Goal: Navigation & Orientation: Find specific page/section

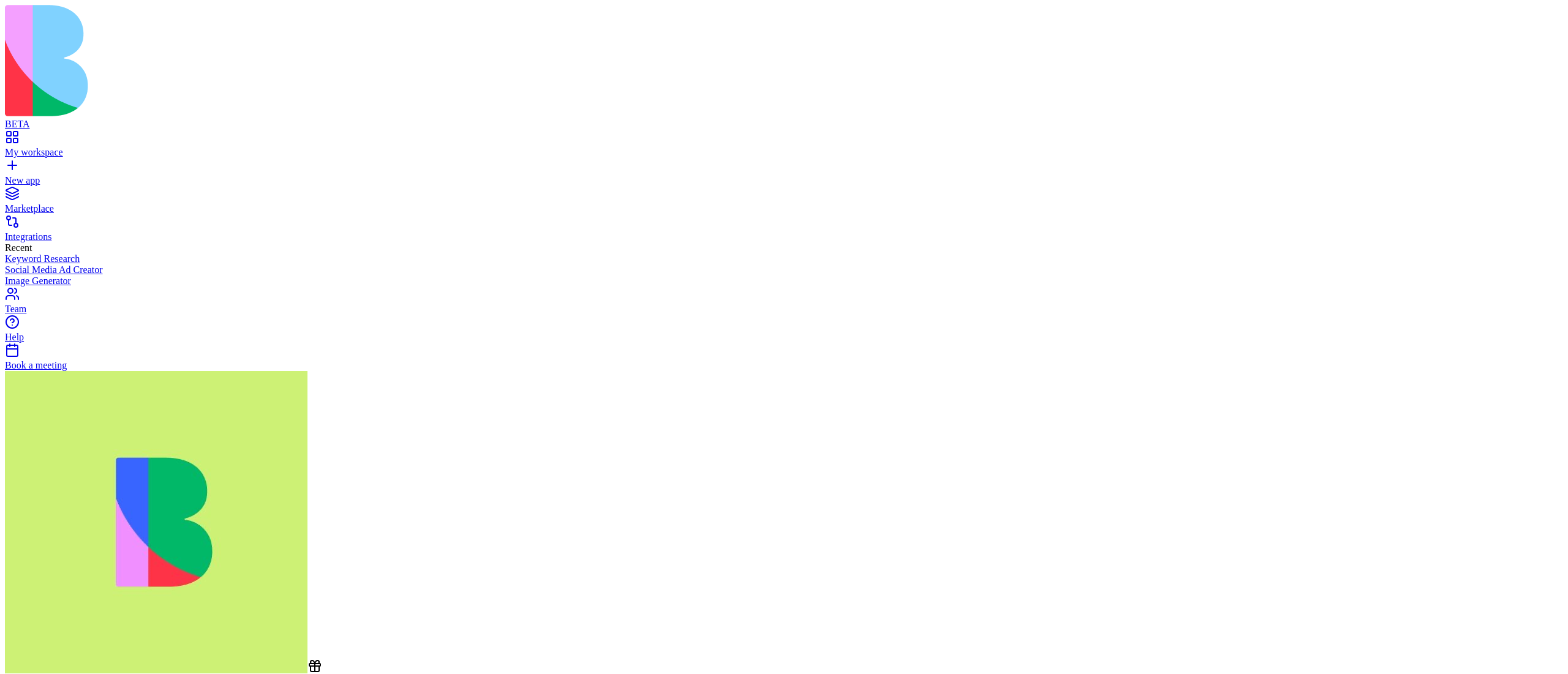
click at [315, 549] on icon at bounding box center [315, 668] width 0 height 8
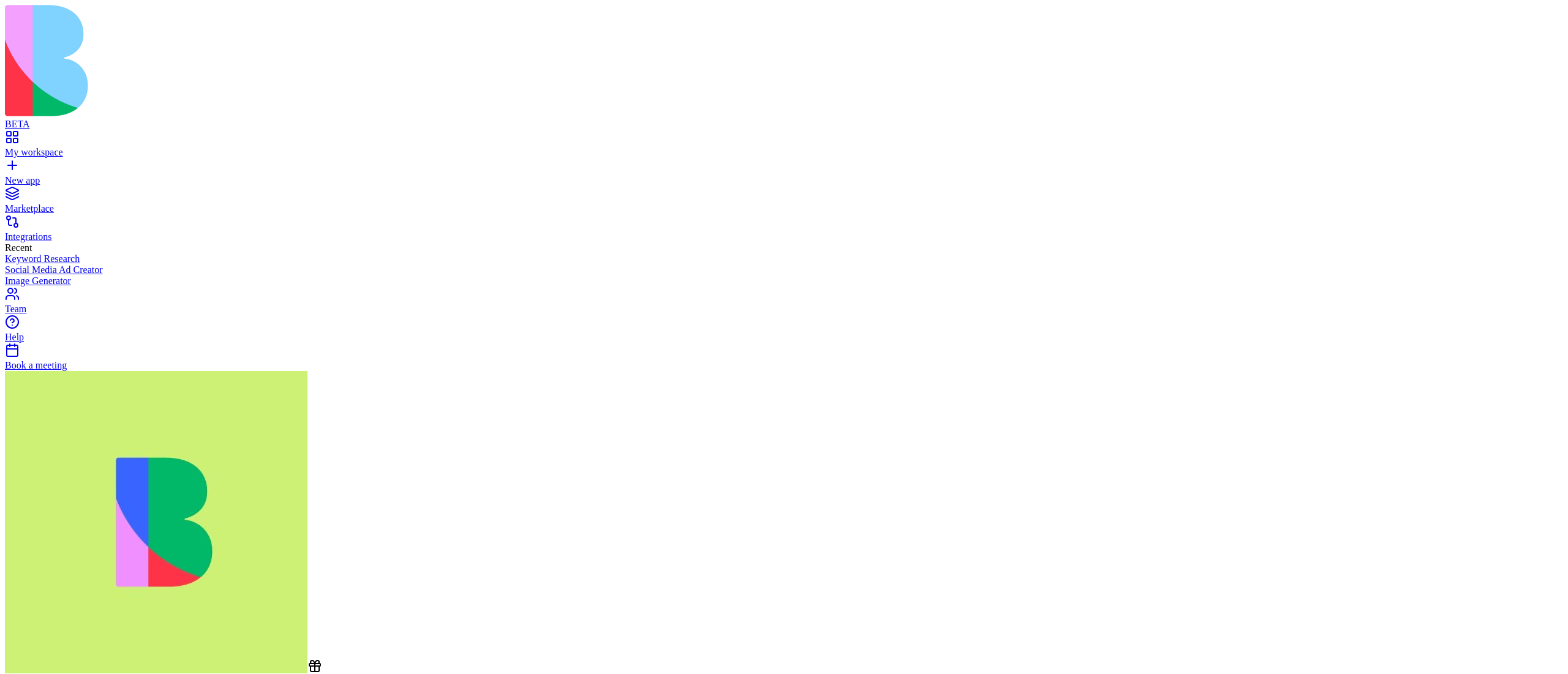
click at [97, 203] on div "Marketplace" at bounding box center [784, 208] width 1558 height 11
click at [307, 549] on icon at bounding box center [314, 666] width 15 height 15
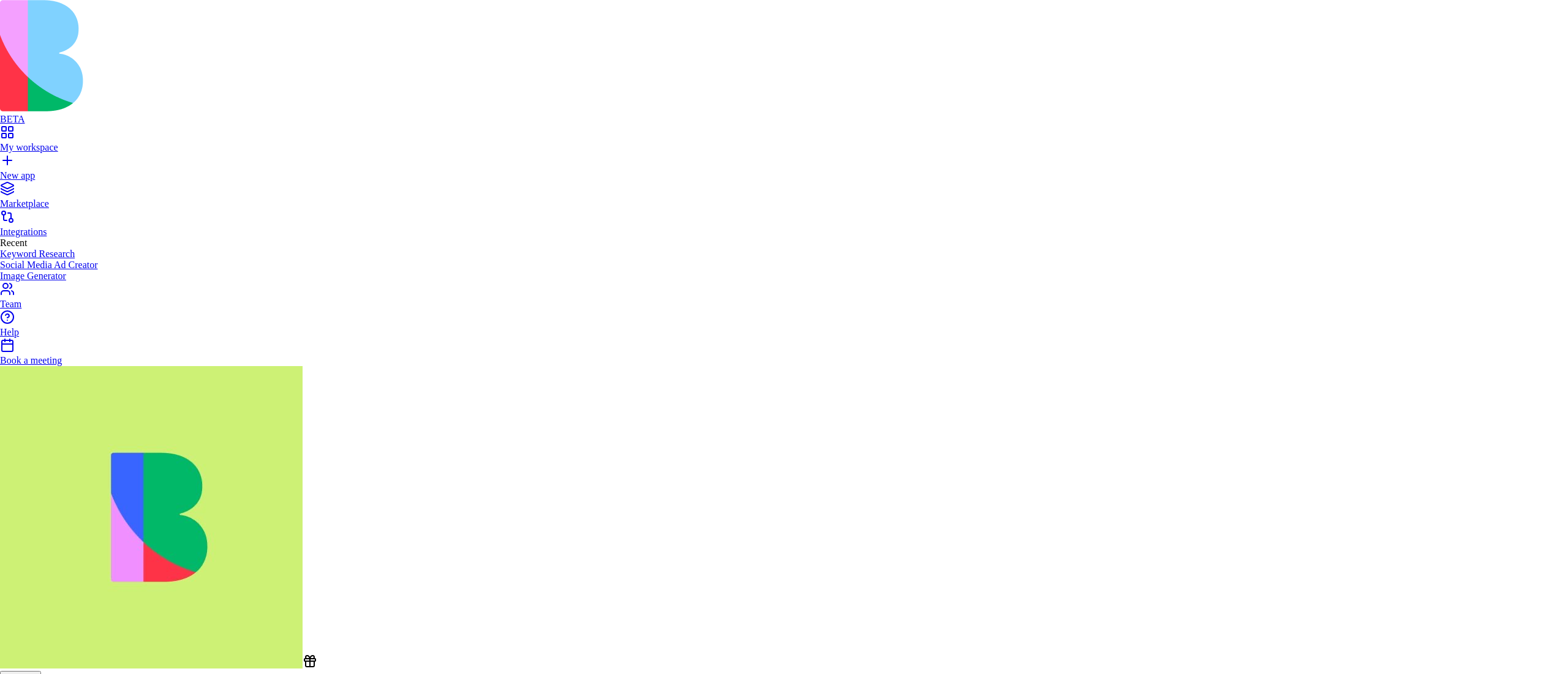
drag, startPoint x: 758, startPoint y: 357, endPoint x: 780, endPoint y: 357, distance: 22.0
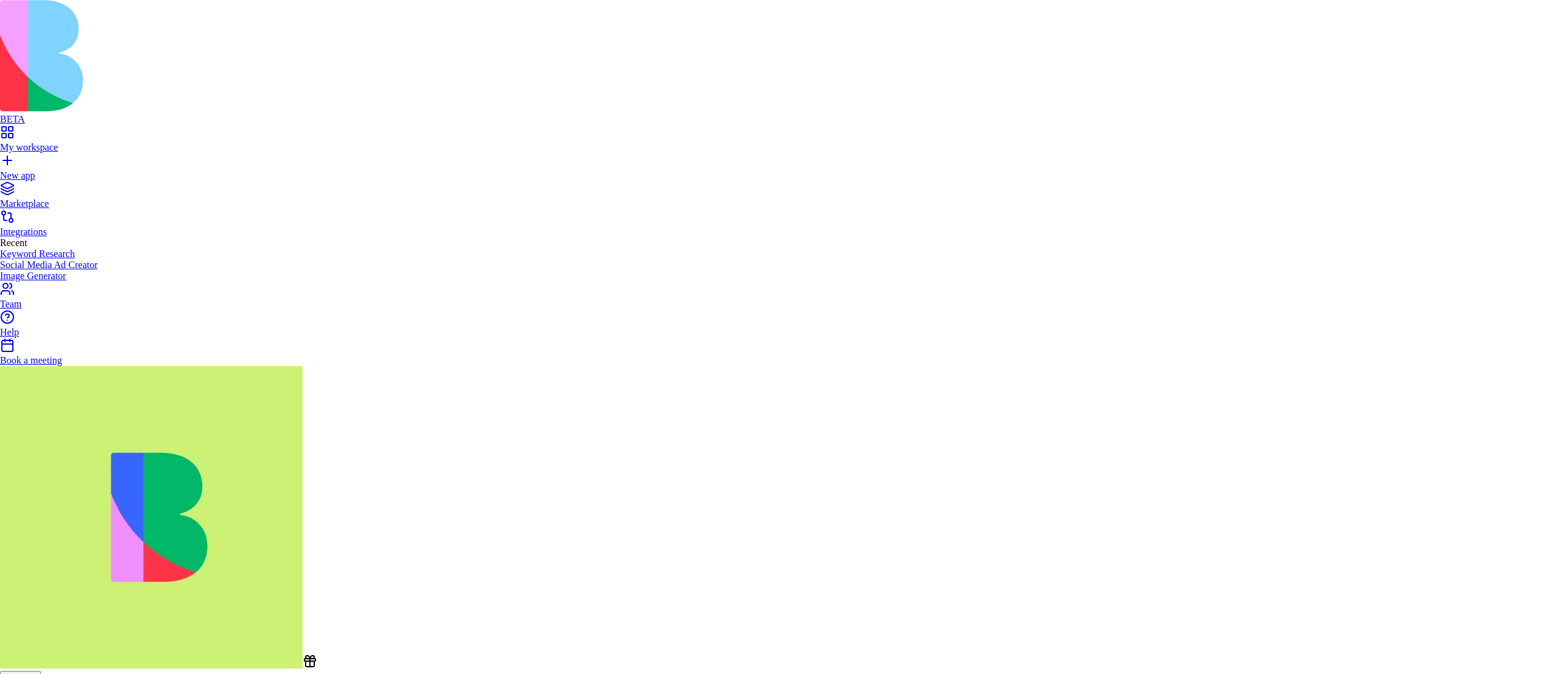
drag, startPoint x: 829, startPoint y: 355, endPoint x: 897, endPoint y: 355, distance: 68.0
